Goal: Information Seeking & Learning: Learn about a topic

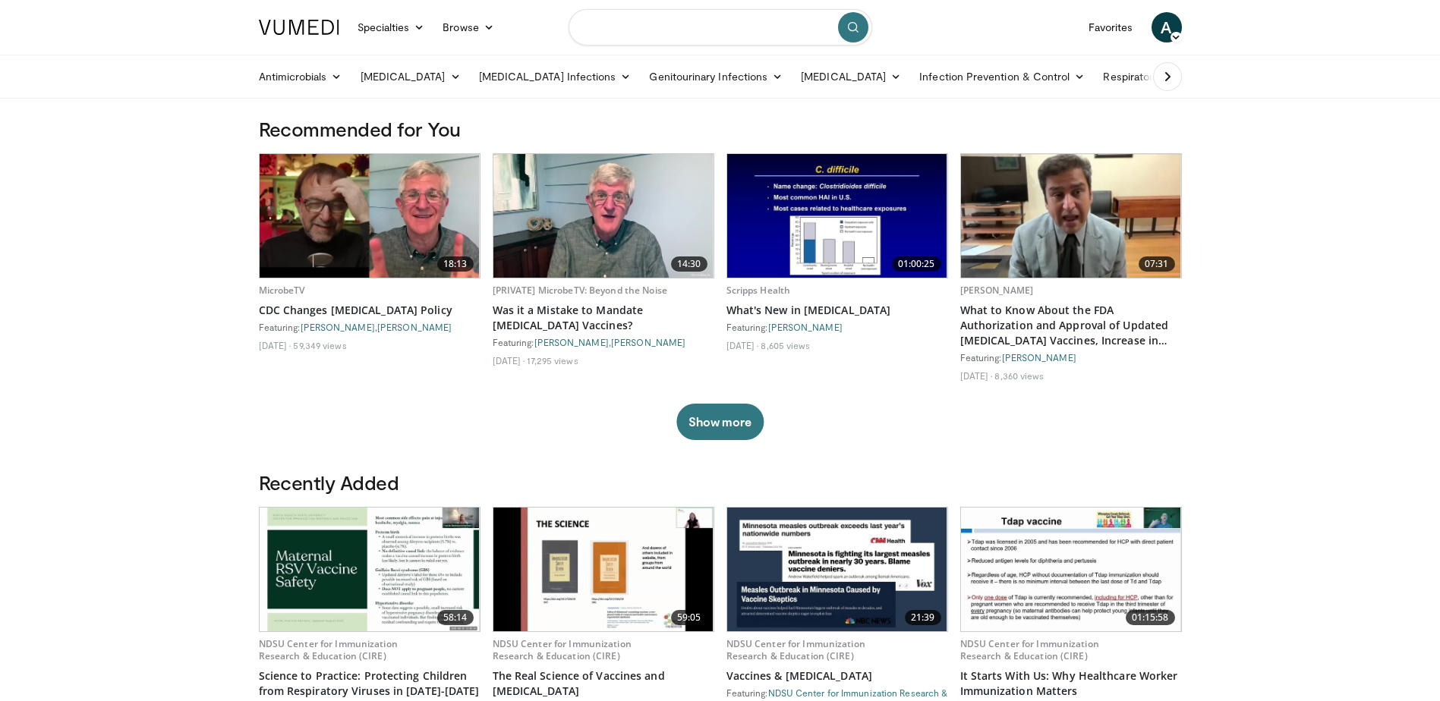
click at [656, 30] on input "Search topics, interventions" at bounding box center [720, 27] width 304 height 36
type input "**********"
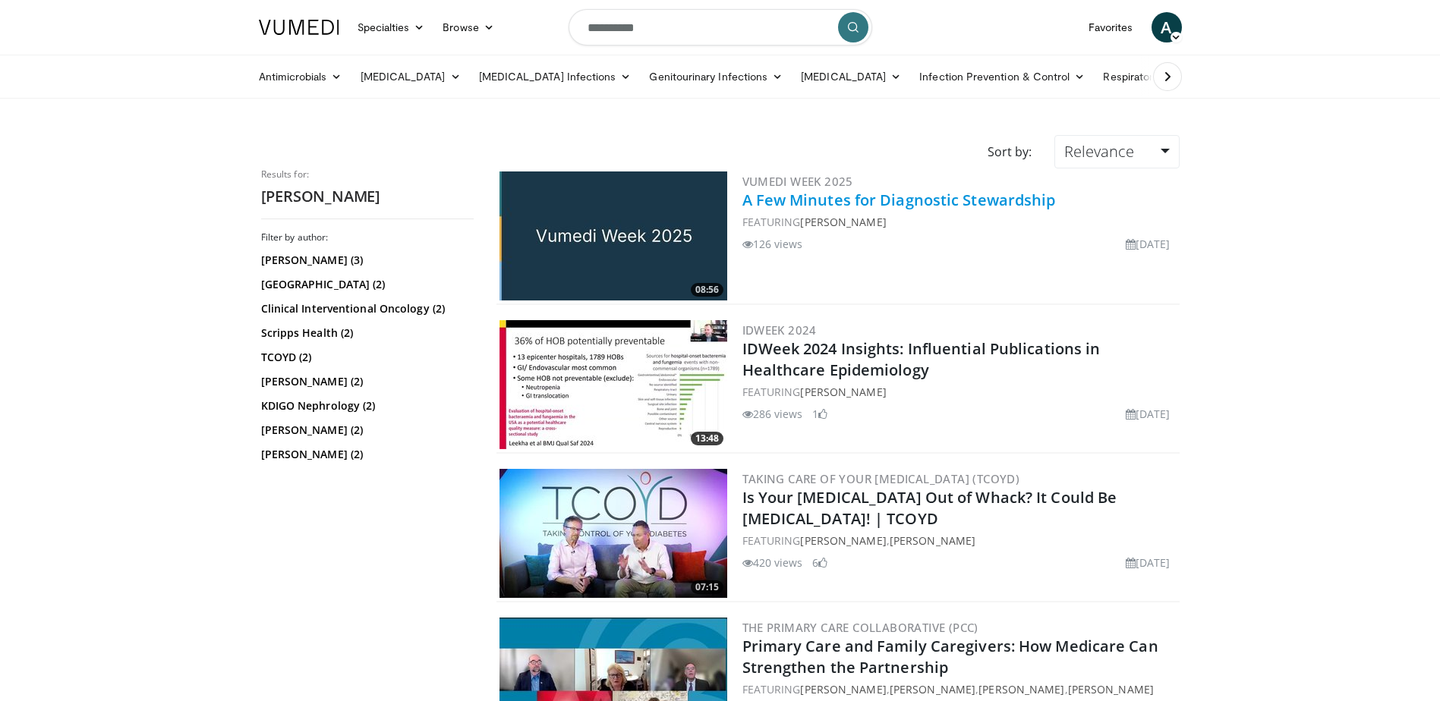
click at [864, 200] on link "A Few Minutes for Diagnostic Stewardship" at bounding box center [898, 200] width 313 height 20
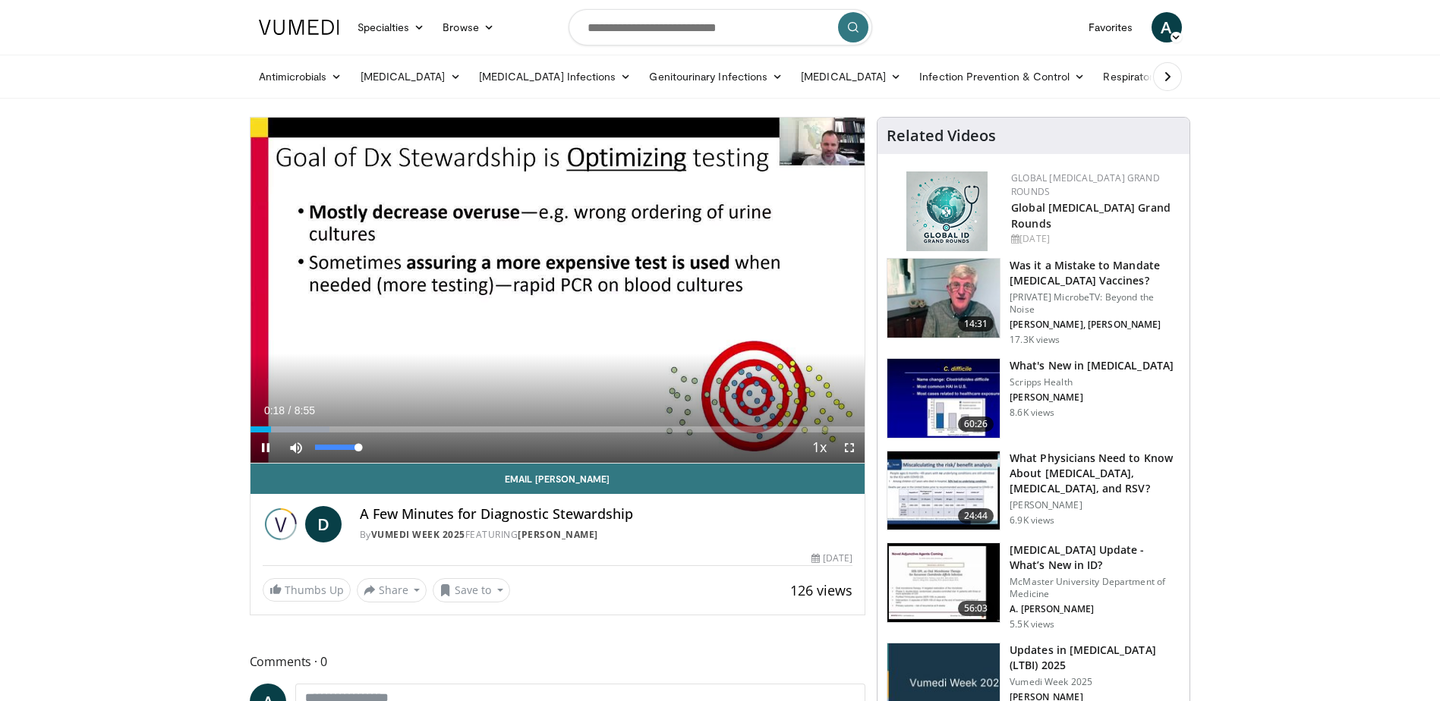
drag, startPoint x: 356, startPoint y: 446, endPoint x: 376, endPoint y: 453, distance: 21.1
click at [444, 456] on div "Current Time 0:18 / Duration 8:55 Pause Skip Backward Skip Forward Mute 100% Lo…" at bounding box center [557, 448] width 615 height 30
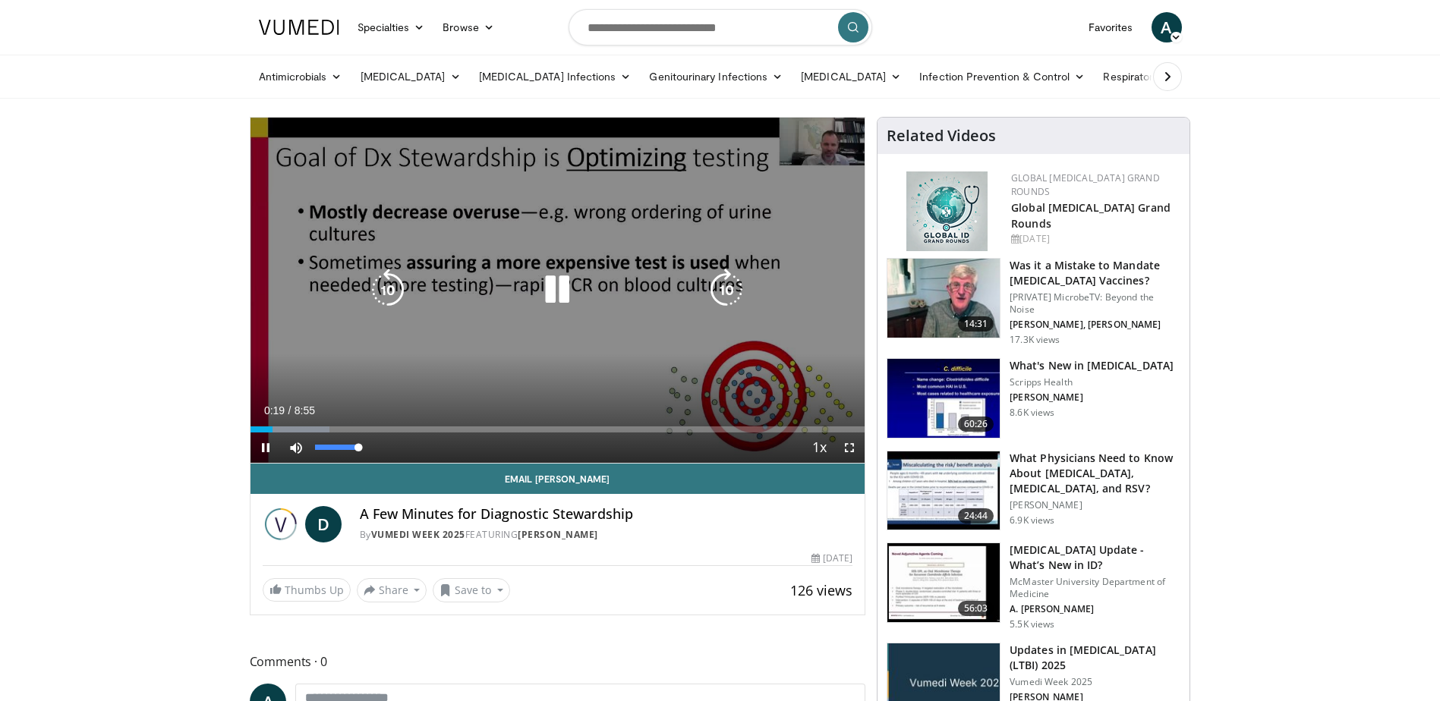
drag, startPoint x: 360, startPoint y: 446, endPoint x: 400, endPoint y: 452, distance: 39.8
click at [400, 452] on div "Current Time 0:19 / Duration 8:55 Pause Skip Backward Skip Forward Mute 100% Lo…" at bounding box center [557, 448] width 615 height 30
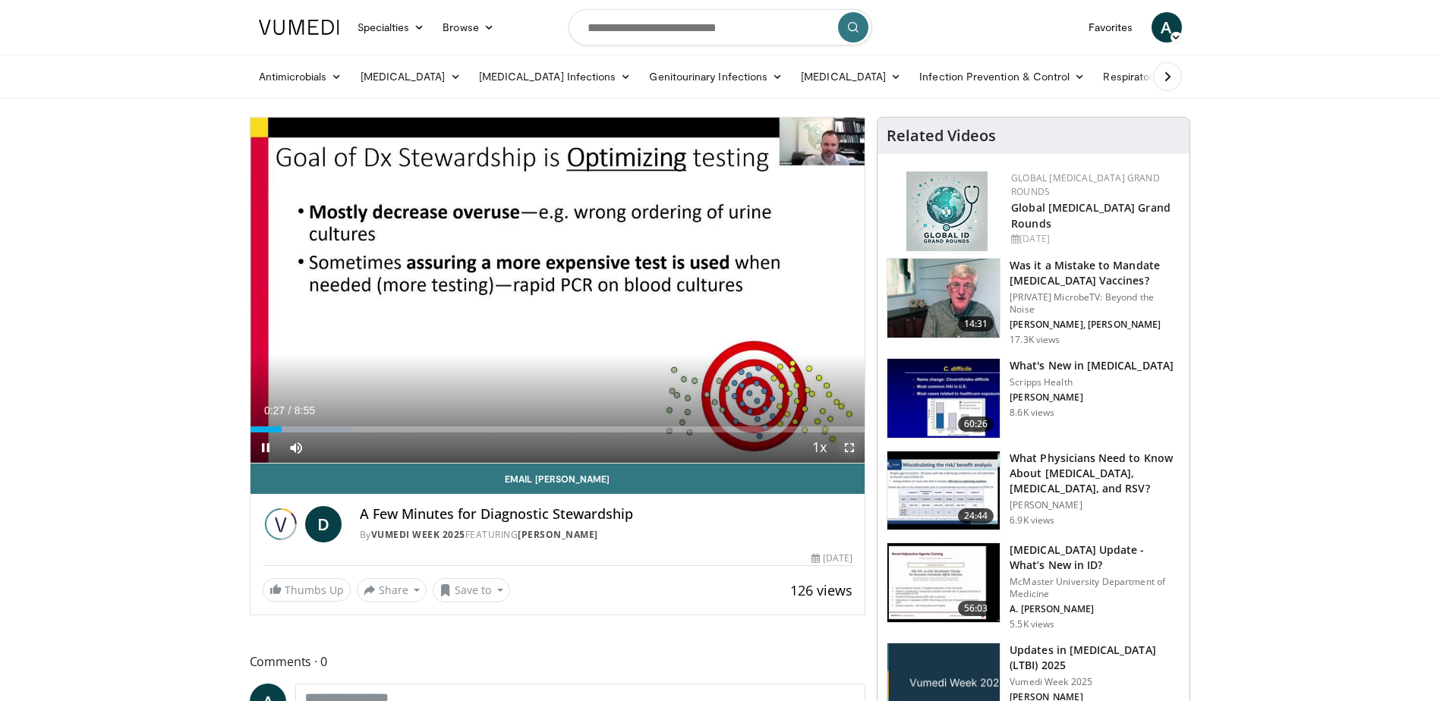
click at [846, 444] on span "Video Player" at bounding box center [849, 448] width 30 height 30
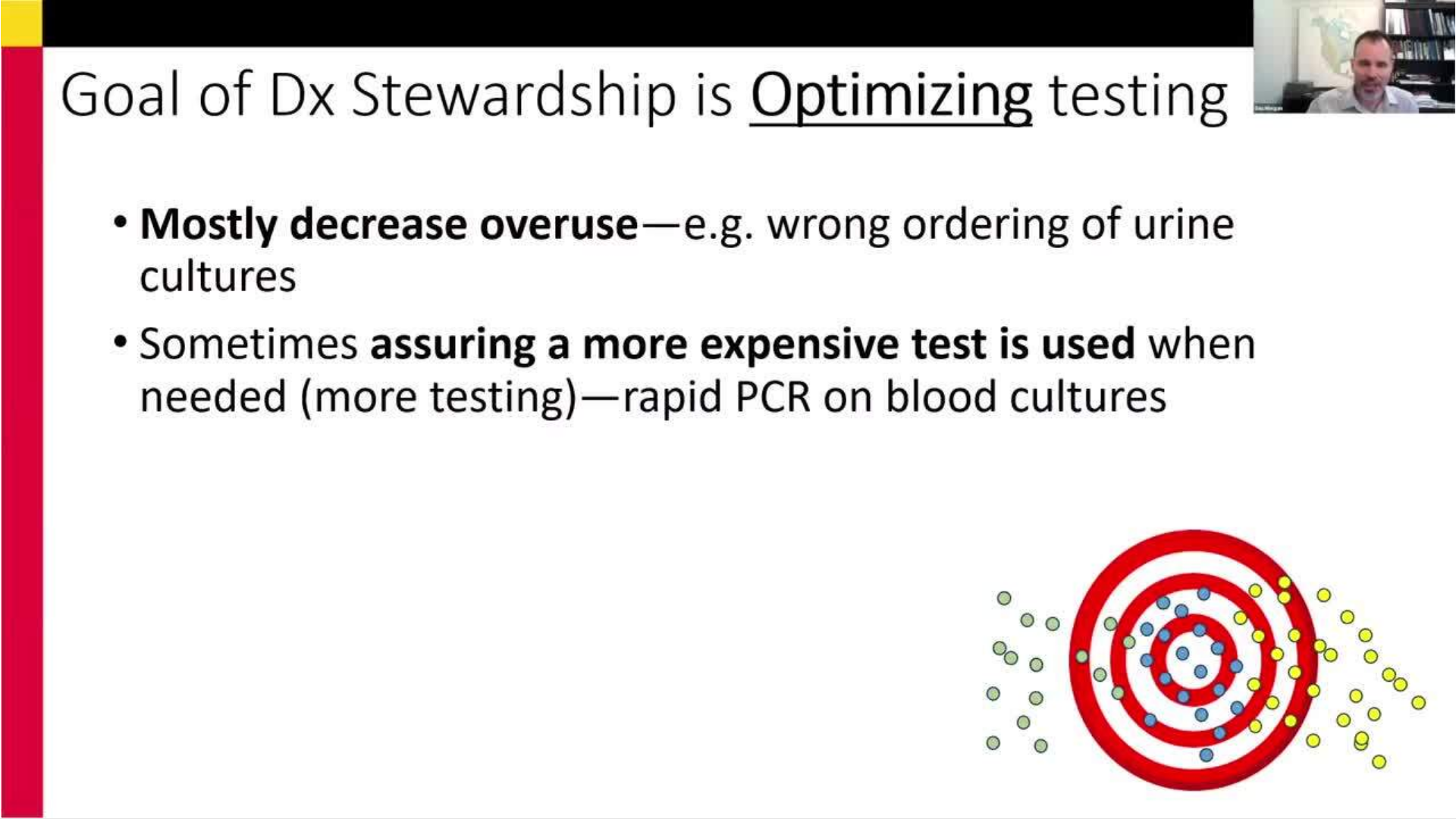
drag, startPoint x: 913, startPoint y: 548, endPoint x: 575, endPoint y: 511, distance: 340.0
click at [575, 511] on div "10 seconds Tap to unmute" at bounding box center [728, 409] width 1456 height 818
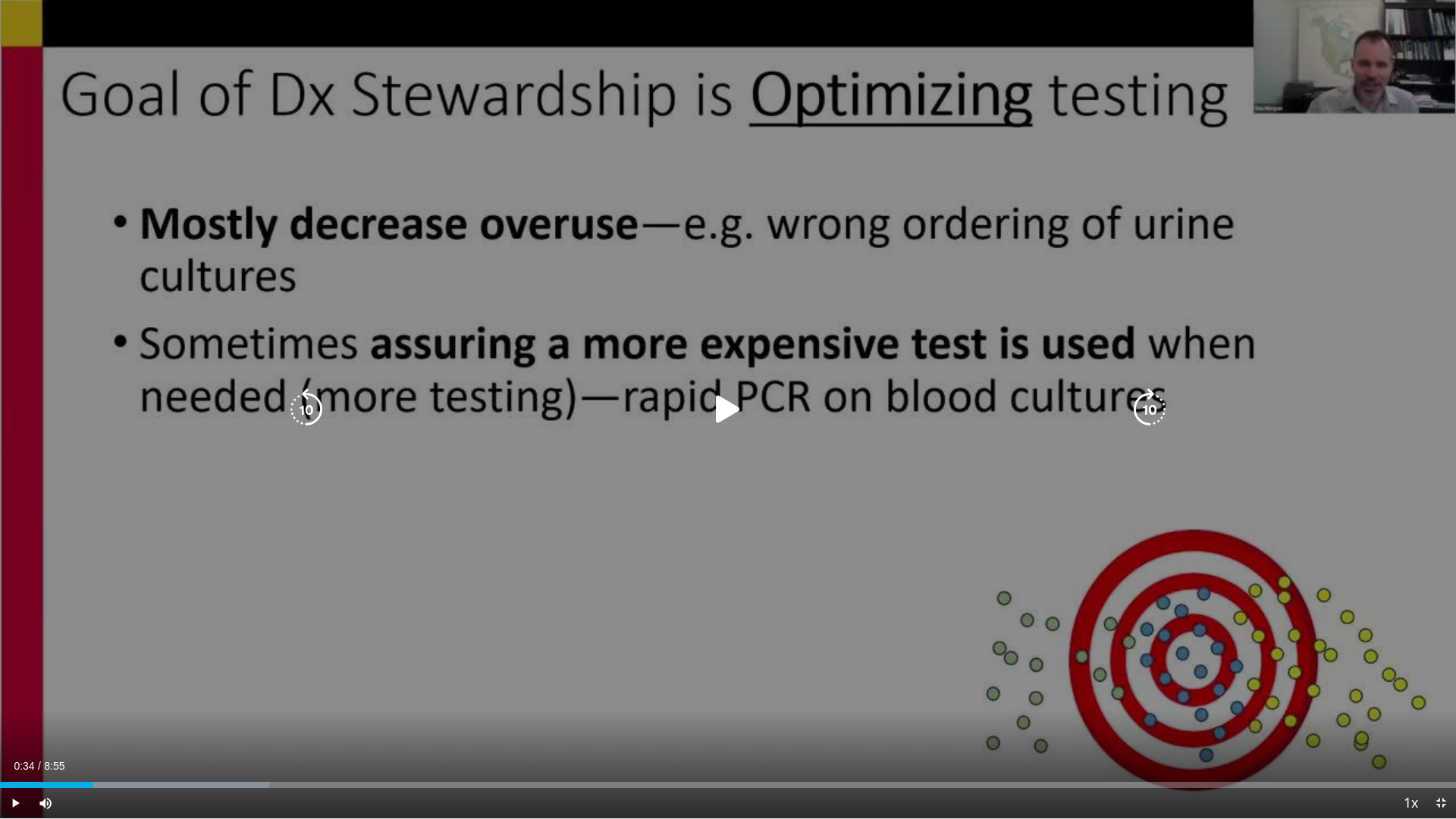
click at [726, 411] on icon "Video Player" at bounding box center [728, 410] width 43 height 43
drag, startPoint x: 107, startPoint y: 561, endPoint x: 786, endPoint y: 21, distance: 867.5
click at [786, 21] on div "10 seconds Tap to unmute" at bounding box center [728, 409] width 1456 height 818
click at [728, 408] on icon "Video Player" at bounding box center [728, 410] width 43 height 43
click at [726, 415] on icon "Video Player" at bounding box center [728, 410] width 43 height 43
